Goal: Information Seeking & Learning: Check status

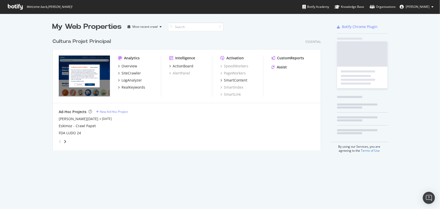
scroll to position [115, 269]
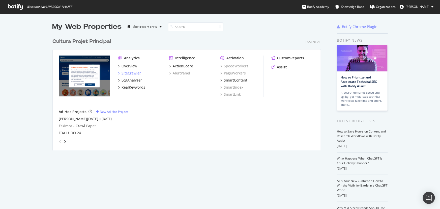
click at [127, 73] on div "SiteCrawler" at bounding box center [131, 73] width 19 height 5
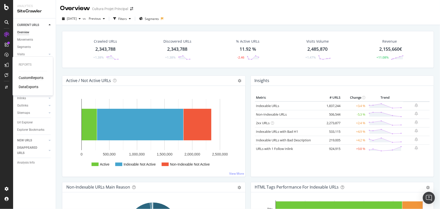
click at [27, 78] on div "CustomReports" at bounding box center [31, 77] width 25 height 5
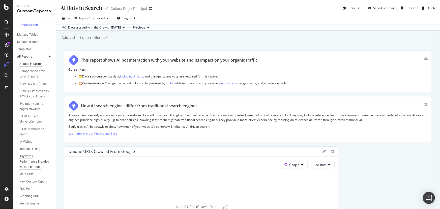
click at [34, 170] on div "Keywords Performance Branded vs. non-branded" at bounding box center [34, 162] width 31 height 16
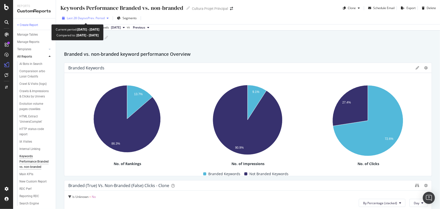
click at [90, 19] on span "vs Prev. Period" at bounding box center [95, 18] width 20 height 4
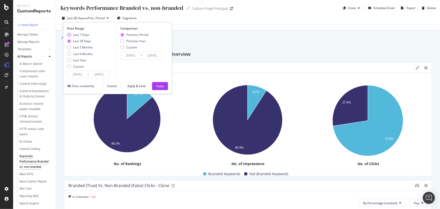
click at [85, 35] on div "Last 7 Days" at bounding box center [81, 35] width 16 height 4
type input "[DATE]"
click at [159, 85] on div "Apply" at bounding box center [160, 86] width 8 height 4
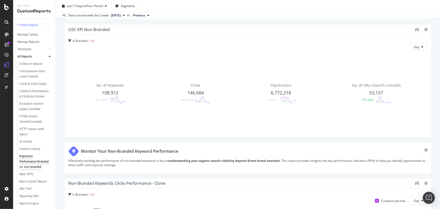
scroll to position [395, 0]
